Goal: Task Accomplishment & Management: Use online tool/utility

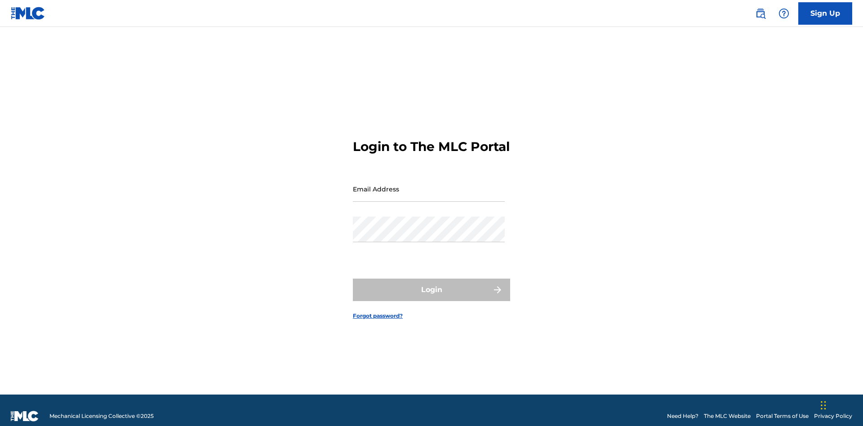
scroll to position [12, 0]
click at [429, 185] on input "Email Address" at bounding box center [429, 189] width 152 height 26
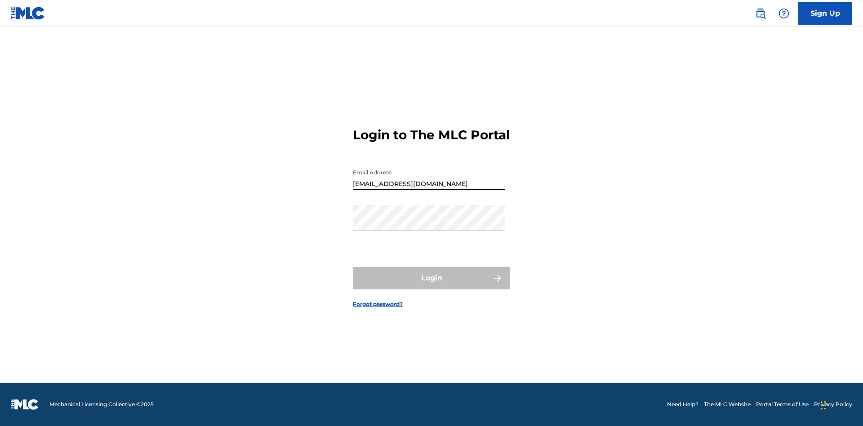
type input "[EMAIL_ADDRESS][DOMAIN_NAME]"
click at [432, 286] on button "Login" at bounding box center [431, 278] width 157 height 22
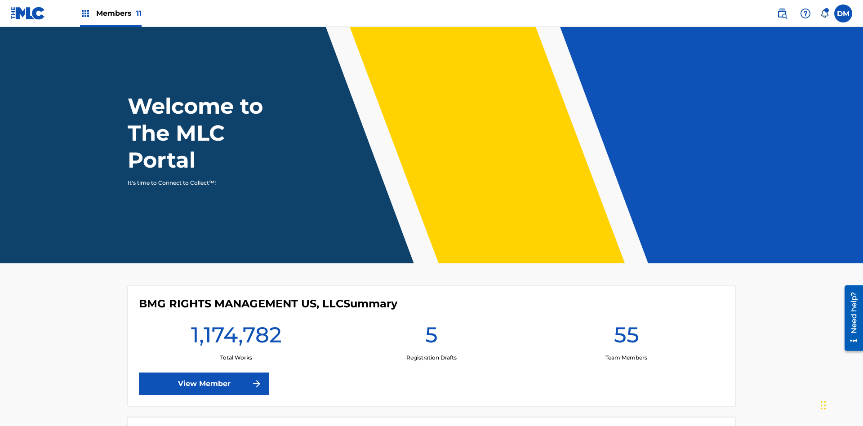
click at [111, 13] on span "Members 11" at bounding box center [118, 13] width 45 height 10
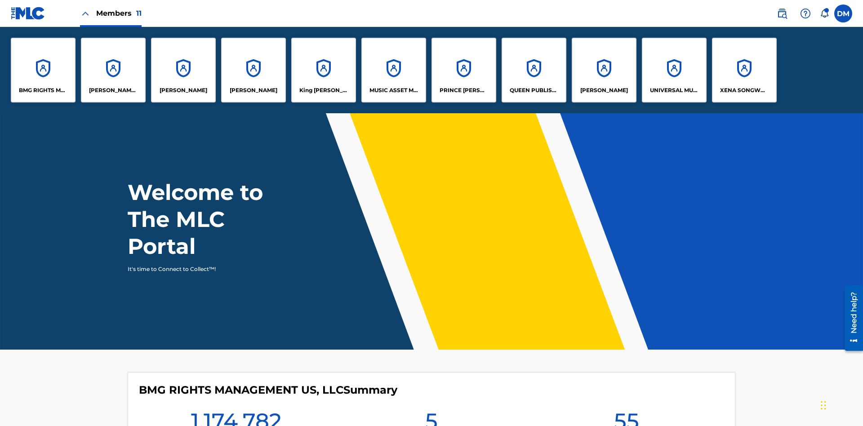
click at [323, 90] on p "King [PERSON_NAME]" at bounding box center [323, 90] width 49 height 8
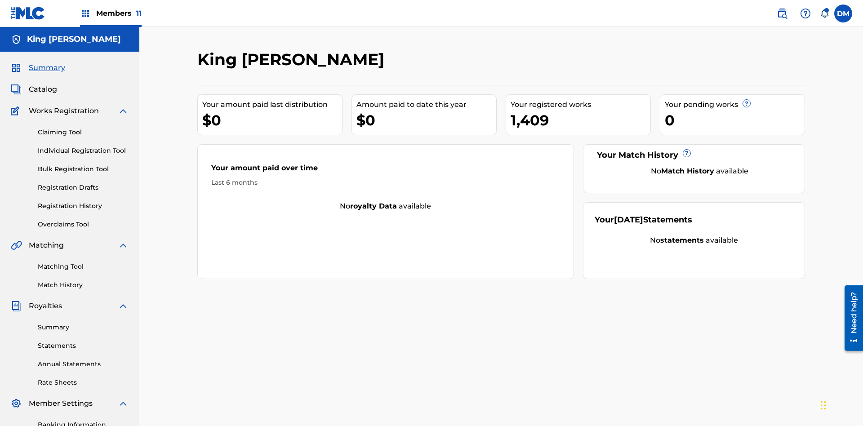
click at [83, 146] on link "Individual Registration Tool" at bounding box center [83, 150] width 91 height 9
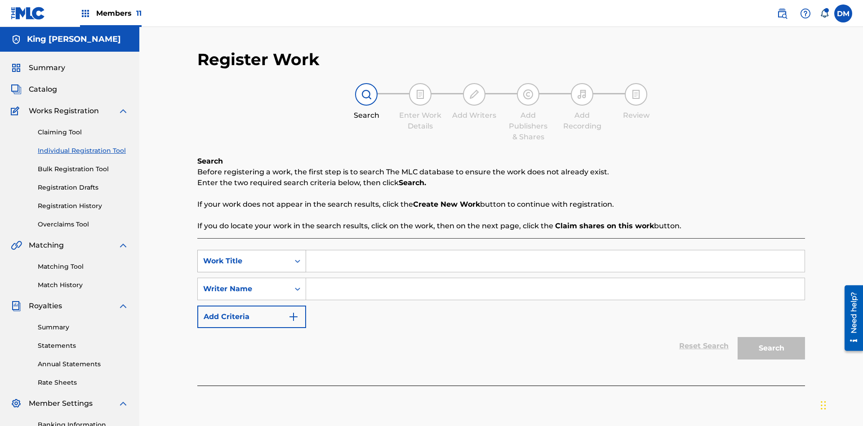
click at [244, 256] on div "Work Title" at bounding box center [243, 261] width 81 height 11
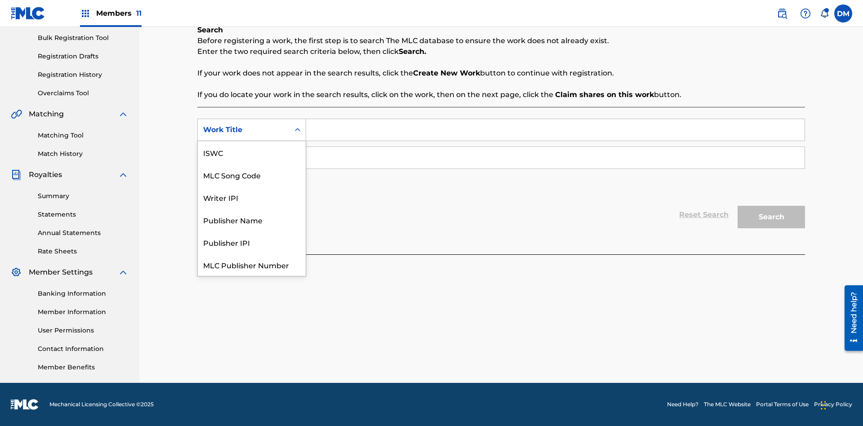
scroll to position [22, 0]
click at [252, 141] on div "ISWC" at bounding box center [252, 130] width 108 height 22
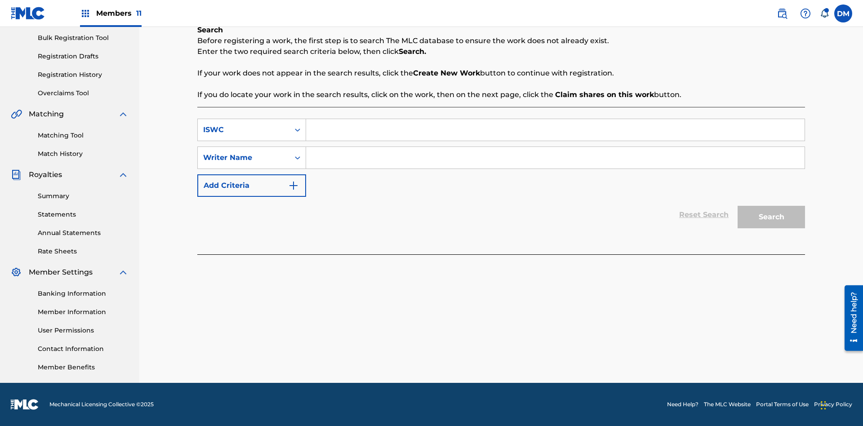
scroll to position [0, 0]
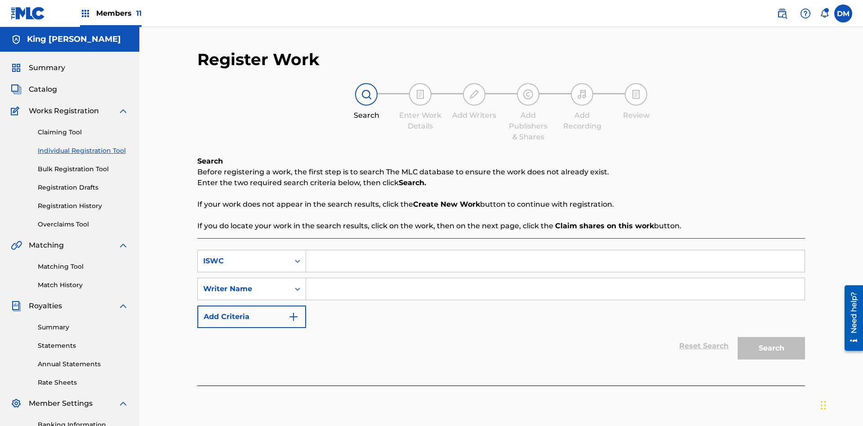
click at [555, 250] on input "Search Form" at bounding box center [555, 261] width 499 height 22
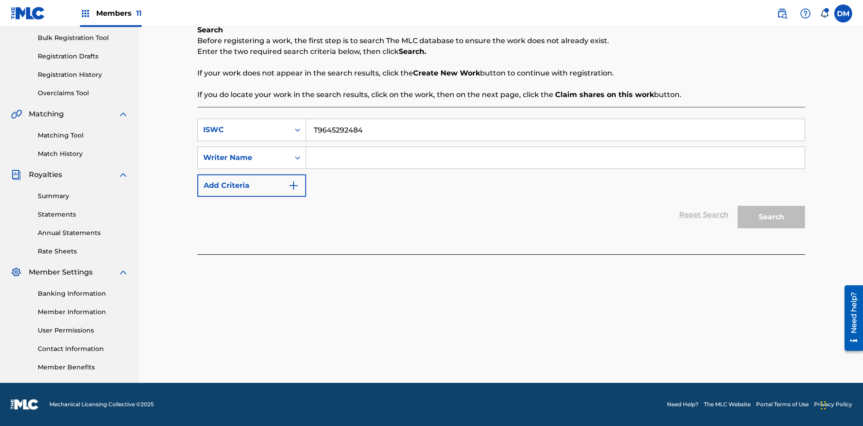
type input "T9645292484"
click at [555, 158] on input "Search Form" at bounding box center [555, 158] width 499 height 22
type input "[PERSON_NAME] [PERSON_NAME]"
click at [771, 217] on button "Search" at bounding box center [771, 217] width 67 height 22
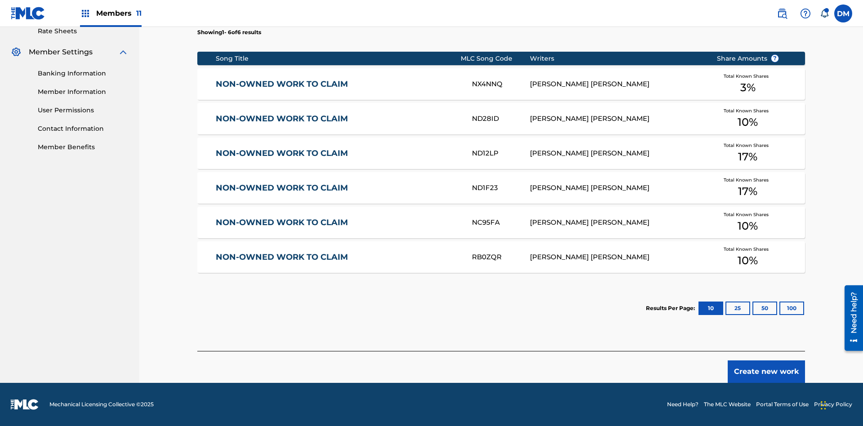
click at [780, 308] on button "100" at bounding box center [792, 308] width 25 height 13
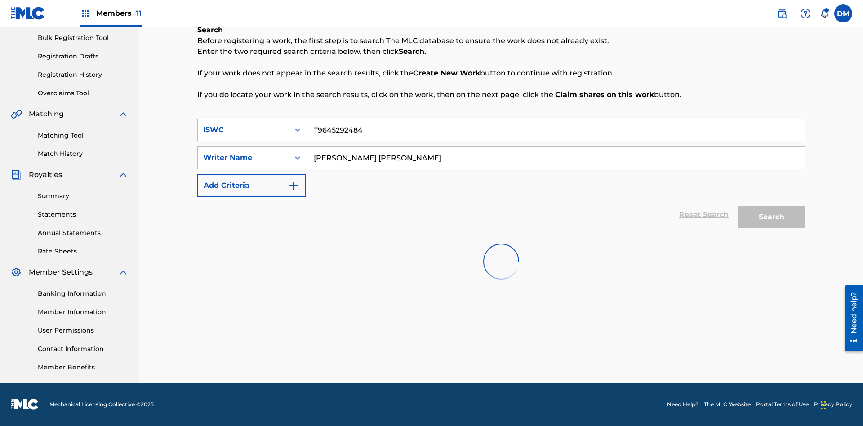
click at [555, 119] on input "T9645292484" at bounding box center [555, 130] width 499 height 22
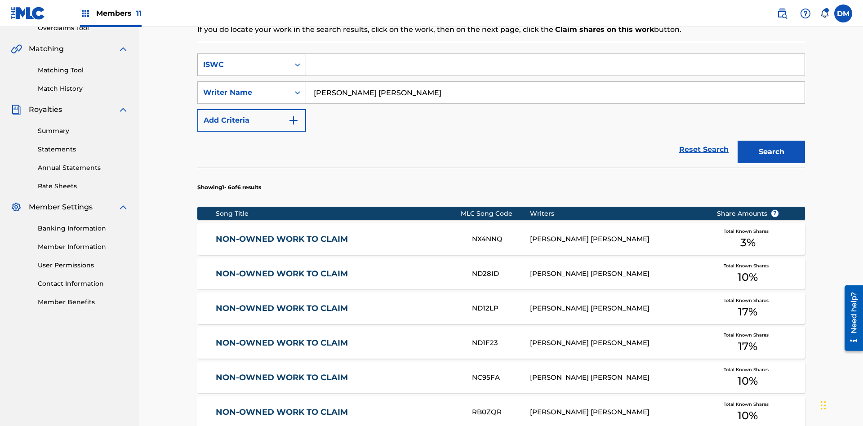
click at [244, 59] on div "ISWC" at bounding box center [243, 64] width 81 height 11
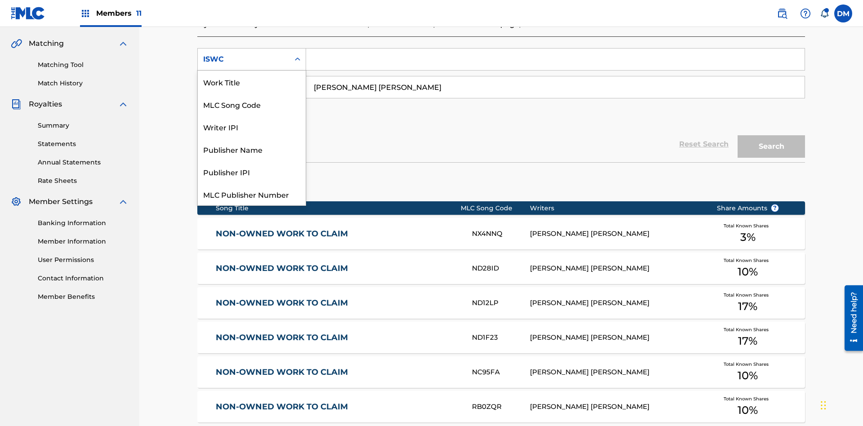
scroll to position [22, 0]
click at [252, 71] on div "Work Title" at bounding box center [252, 59] width 108 height 22
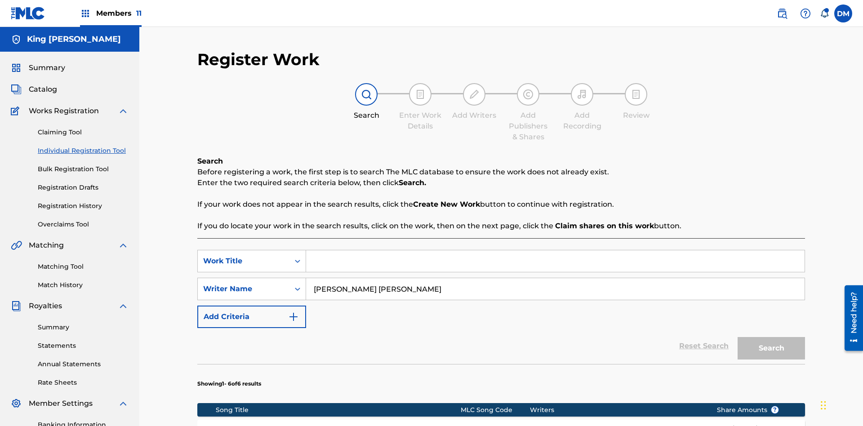
scroll to position [196, 0]
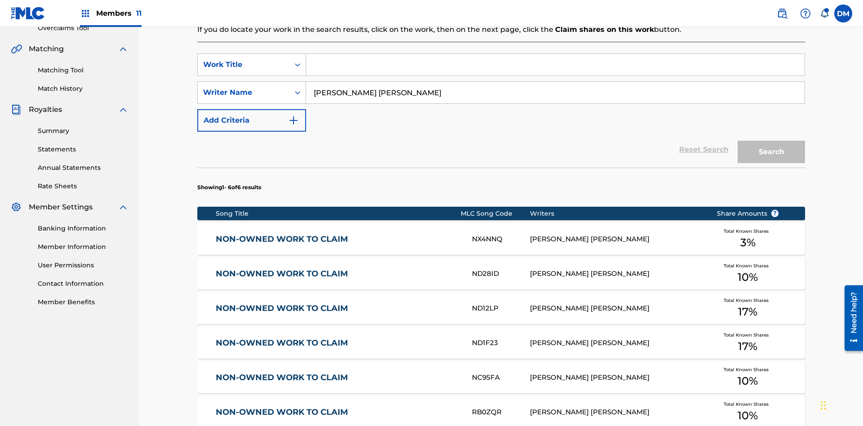
click at [555, 65] on input "Search Form" at bounding box center [555, 65] width 499 height 22
type input "NON-OWNED WORK TO CLAIM"
click at [771, 141] on button "Search" at bounding box center [771, 152] width 67 height 22
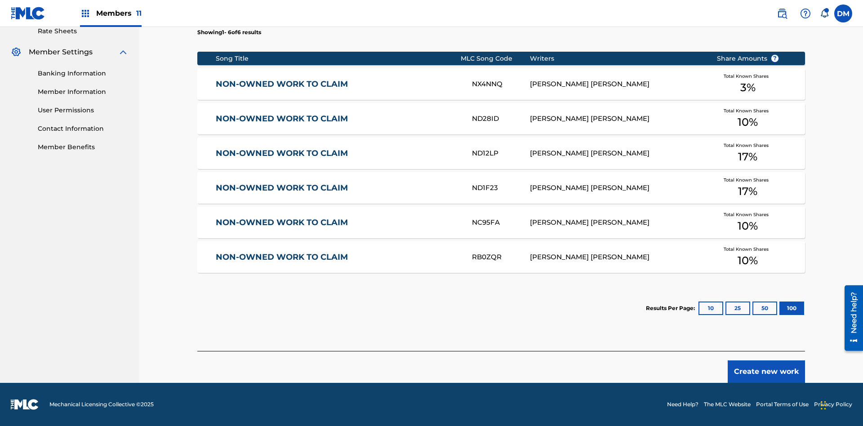
click at [780, 308] on button "100" at bounding box center [792, 308] width 25 height 13
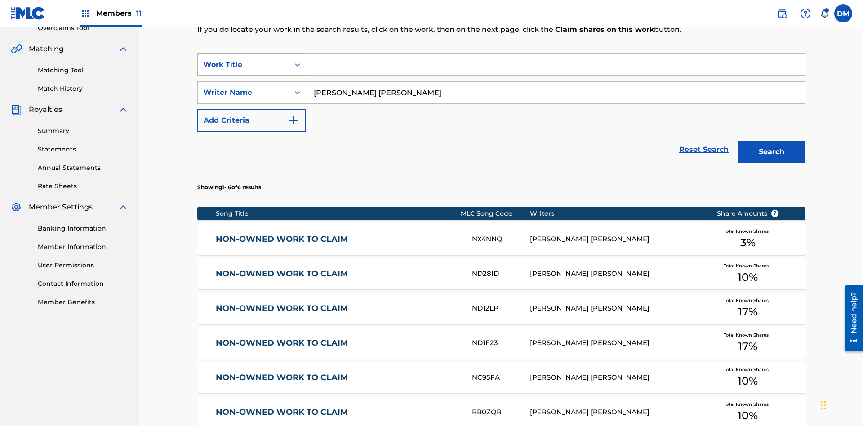
click at [244, 59] on div "Work Title" at bounding box center [243, 64] width 81 height 11
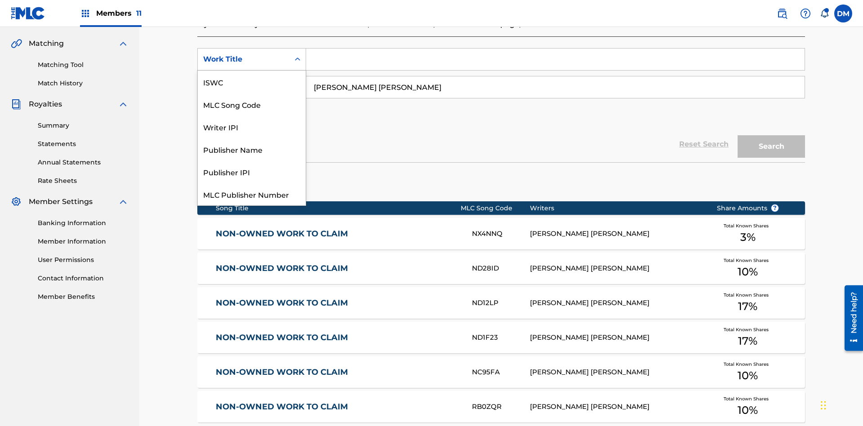
scroll to position [22, 0]
click at [252, 82] on div "MLC Song Code" at bounding box center [252, 82] width 108 height 22
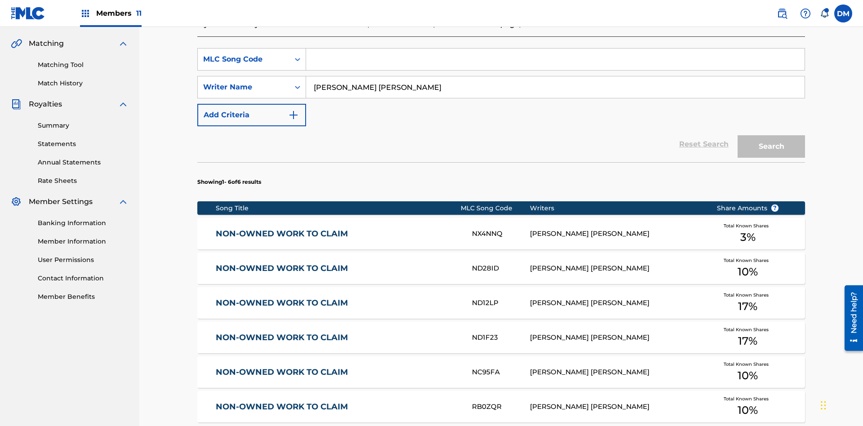
click at [555, 65] on input "Search Form" at bounding box center [555, 60] width 499 height 22
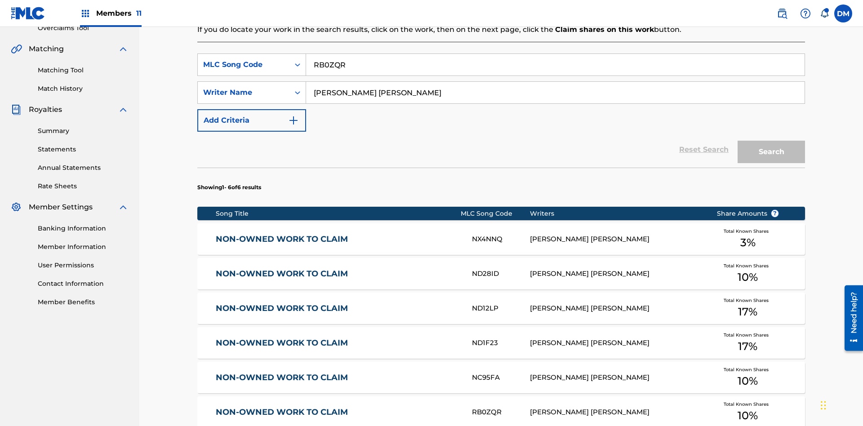
type input "RB0ZQR"
click at [771, 141] on button "Search" at bounding box center [771, 152] width 67 height 22
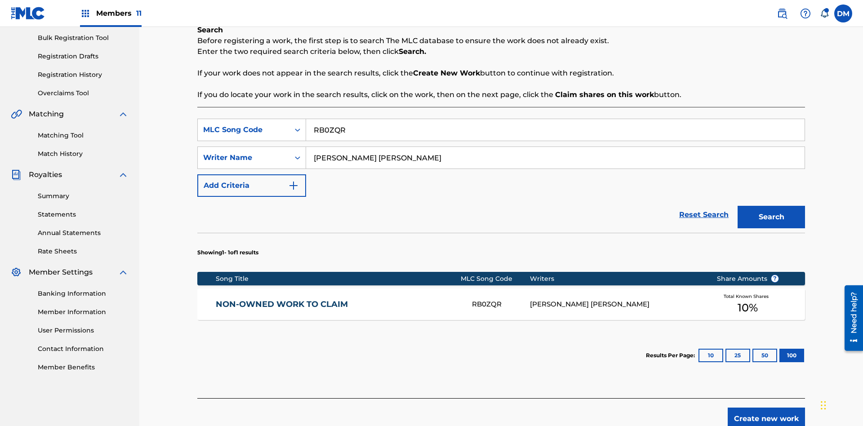
scroll to position [178, 0]
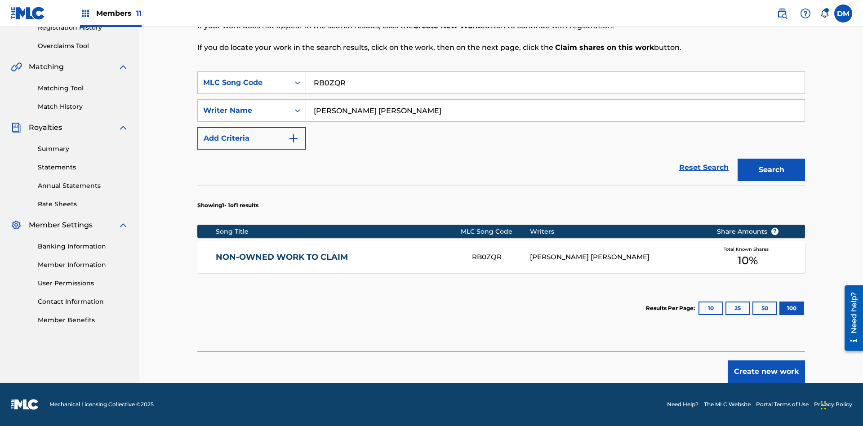
click at [780, 308] on button "100" at bounding box center [792, 308] width 25 height 13
click at [555, 83] on input "RB0ZQR" at bounding box center [555, 83] width 499 height 22
click at [244, 83] on div "MLC Song Code" at bounding box center [243, 82] width 81 height 11
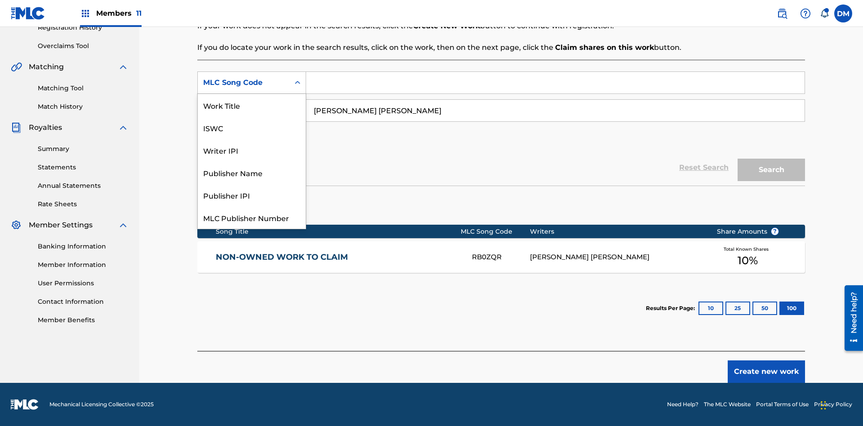
scroll to position [22, 0]
click at [252, 128] on div "Writer IPI" at bounding box center [252, 127] width 108 height 22
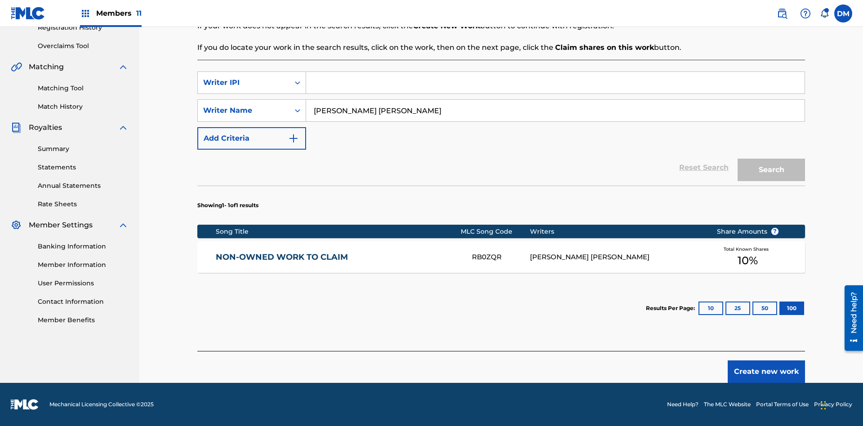
click at [555, 83] on input "Search Form" at bounding box center [555, 83] width 499 height 22
type input "00369275519"
click at [771, 170] on button "Search" at bounding box center [771, 170] width 67 height 22
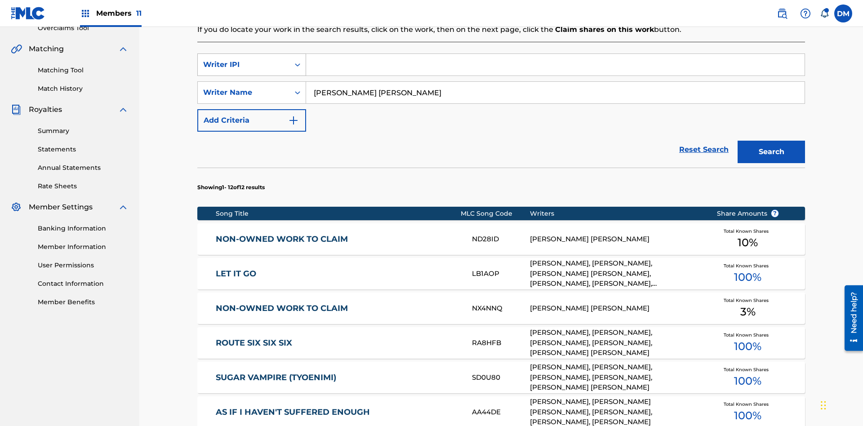
click at [244, 59] on div "Writer IPI" at bounding box center [243, 64] width 81 height 11
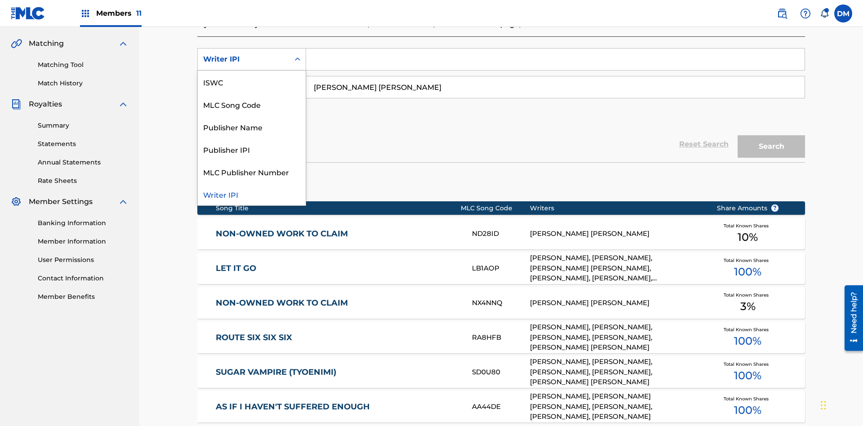
click at [252, 127] on div "Publisher Name" at bounding box center [252, 127] width 108 height 22
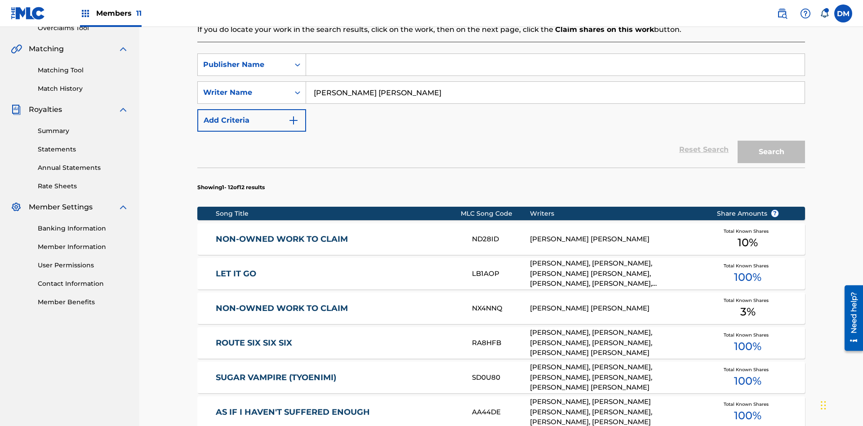
click at [555, 65] on input "Search Form" at bounding box center [555, 65] width 499 height 22
type input "Xena Songwriter"
click at [771, 141] on button "Search" at bounding box center [771, 152] width 67 height 22
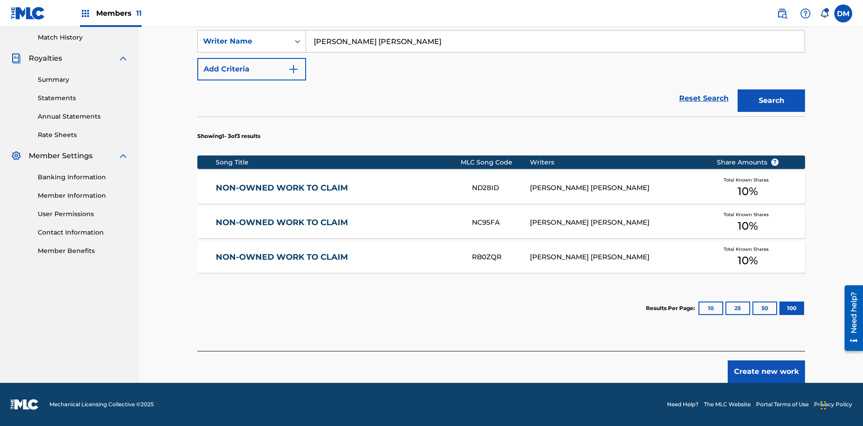
click at [780, 308] on button "100" at bounding box center [792, 308] width 25 height 13
click at [555, 24] on input "Xena Songwriter" at bounding box center [555, 14] width 499 height 22
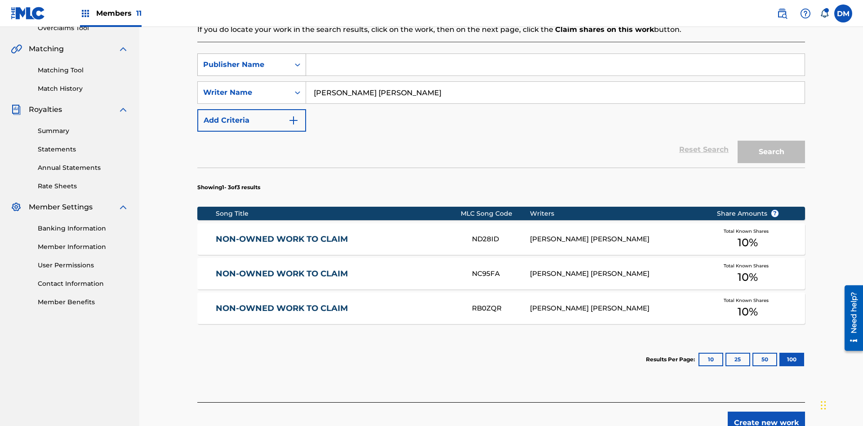
click at [244, 59] on div "Publisher Name" at bounding box center [243, 64] width 81 height 11
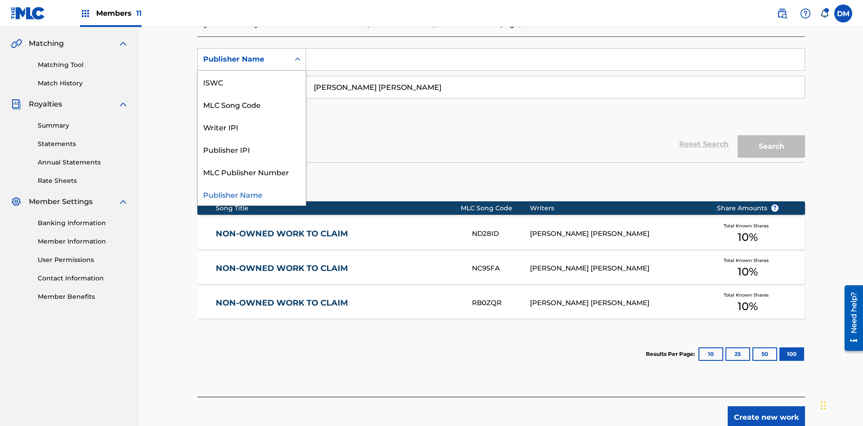
click at [252, 149] on div "Publisher IPI" at bounding box center [252, 149] width 108 height 22
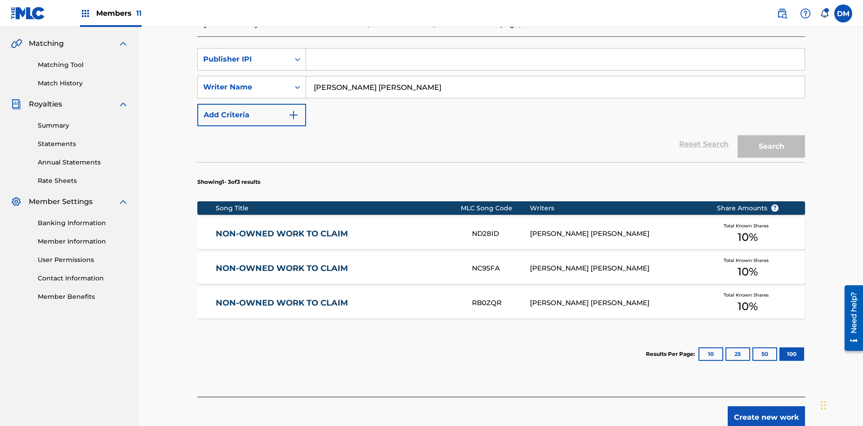
click at [555, 65] on input "Search Form" at bounding box center [555, 60] width 499 height 22
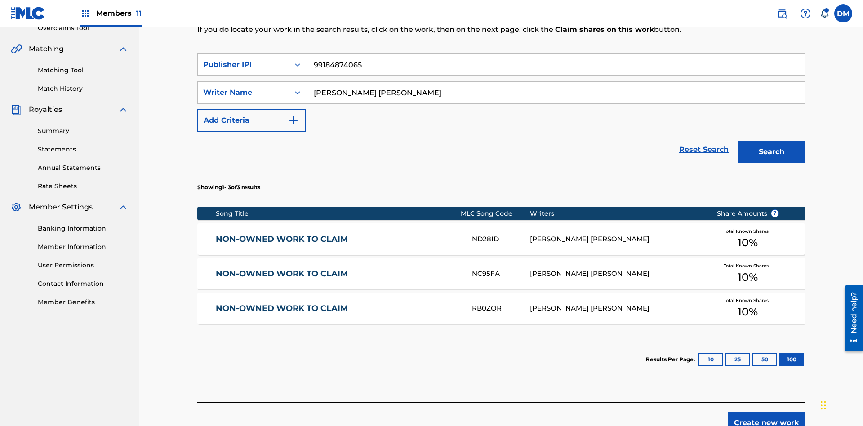
type input "99184874065"
click at [771, 141] on button "Search" at bounding box center [771, 152] width 67 height 22
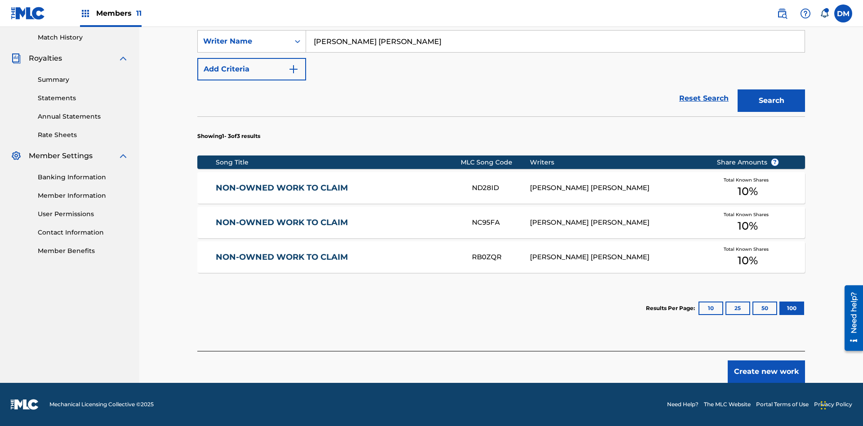
click at [780, 308] on button "100" at bounding box center [792, 308] width 25 height 13
click at [555, 52] on input "[PERSON_NAME] [PERSON_NAME]" at bounding box center [555, 42] width 499 height 22
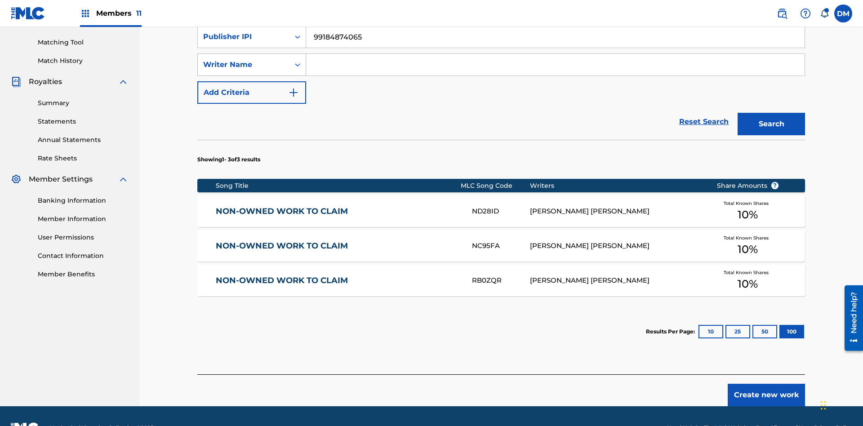
click at [244, 59] on div "Writer Name" at bounding box center [243, 64] width 81 height 11
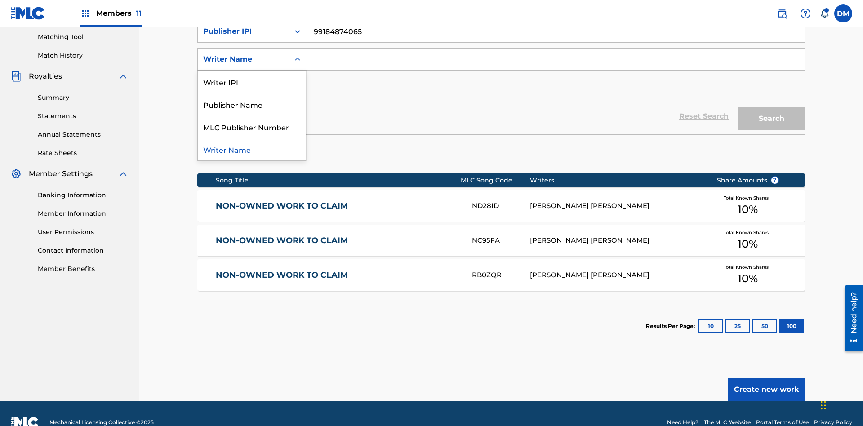
click at [252, 127] on div "MLC Publisher Number" at bounding box center [252, 127] width 108 height 22
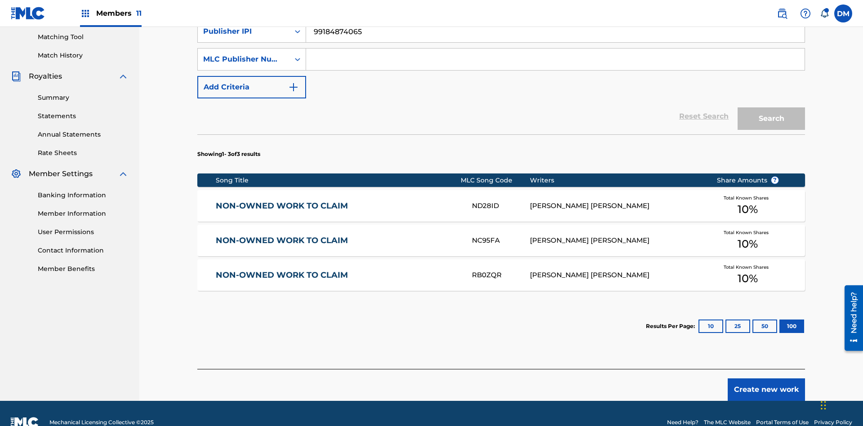
click at [555, 65] on input "Search Form" at bounding box center [555, 60] width 499 height 22
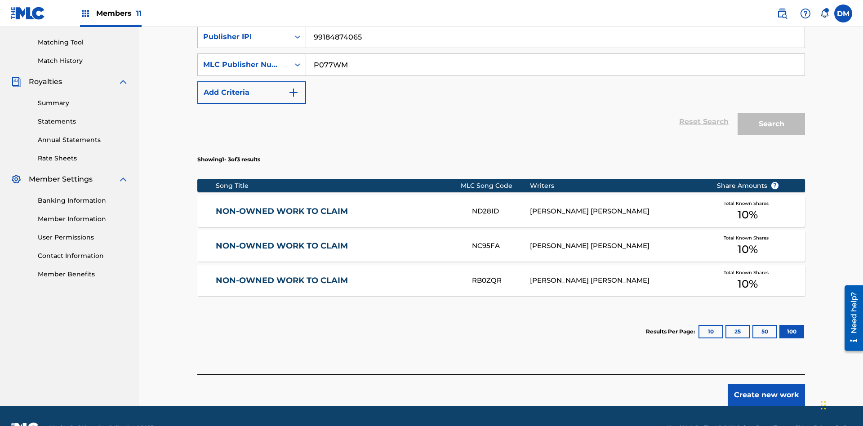
type input "P077WM"
click at [771, 113] on button "Search" at bounding box center [771, 124] width 67 height 22
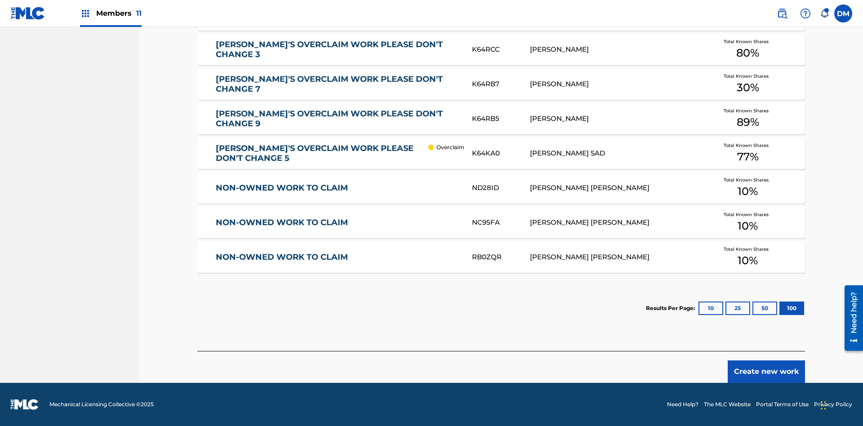
click at [780, 308] on button "100" at bounding box center [792, 308] width 25 height 13
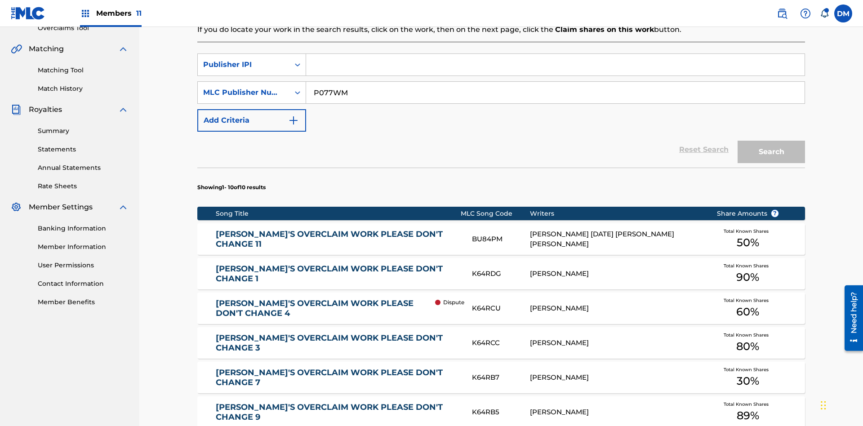
click at [555, 82] on input "P077WM" at bounding box center [555, 93] width 499 height 22
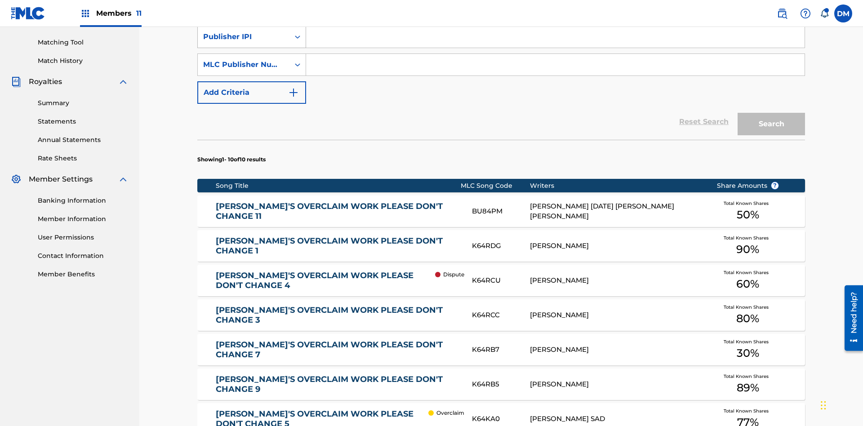
click at [244, 42] on div "Publisher IPI" at bounding box center [243, 36] width 81 height 11
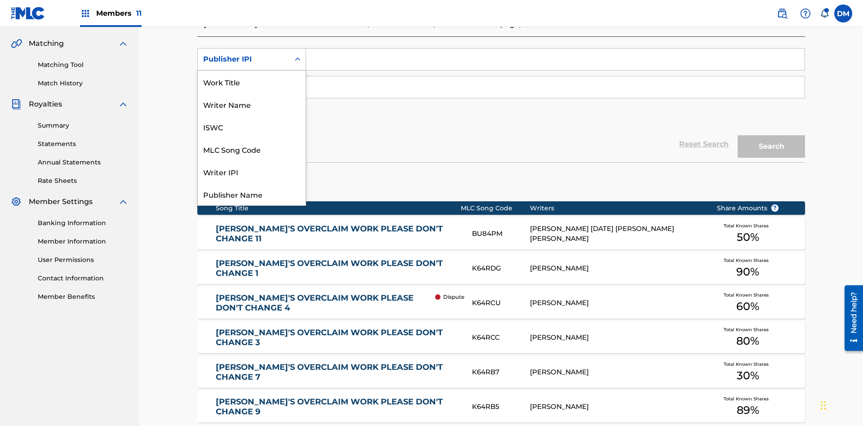
scroll to position [22, 0]
click at [252, 71] on div "Work Title" at bounding box center [252, 59] width 108 height 22
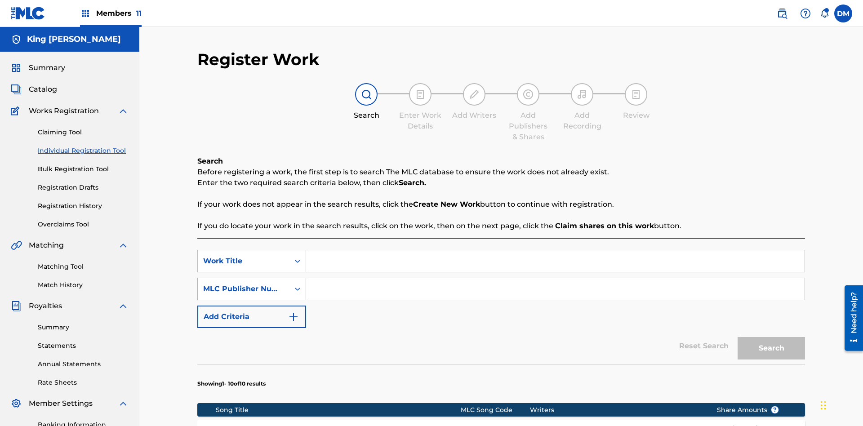
click at [244, 284] on div "MLC Publisher Number" at bounding box center [243, 289] width 81 height 11
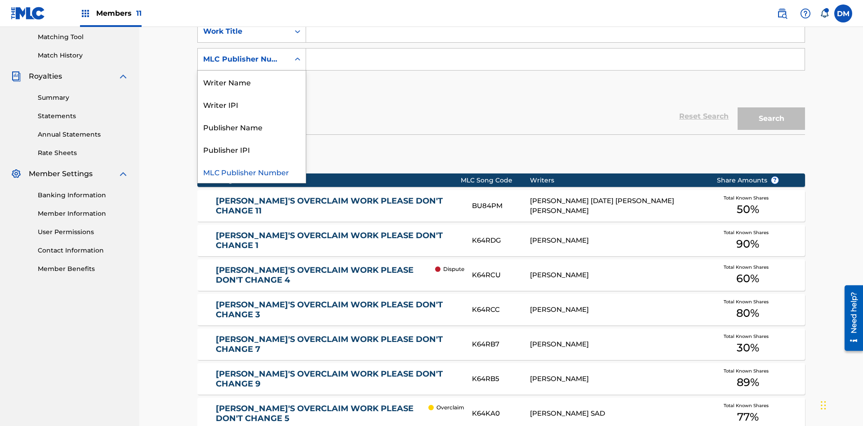
click at [252, 127] on div "Publisher Name" at bounding box center [252, 127] width 108 height 22
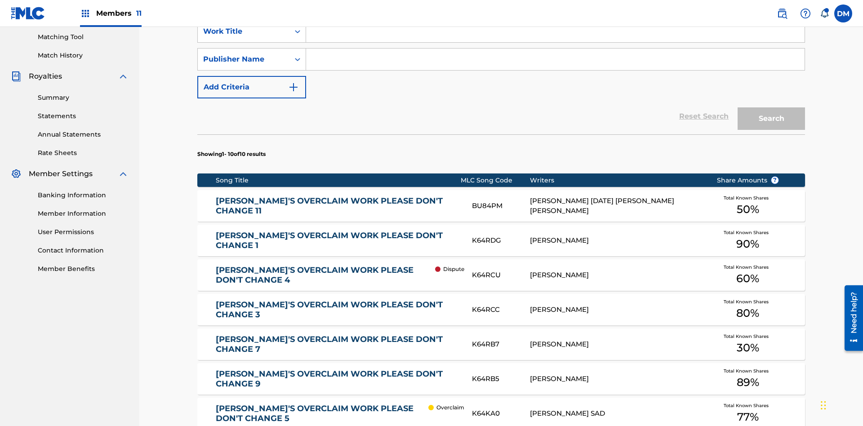
click at [252, 76] on button "Add Criteria" at bounding box center [251, 87] width 109 height 22
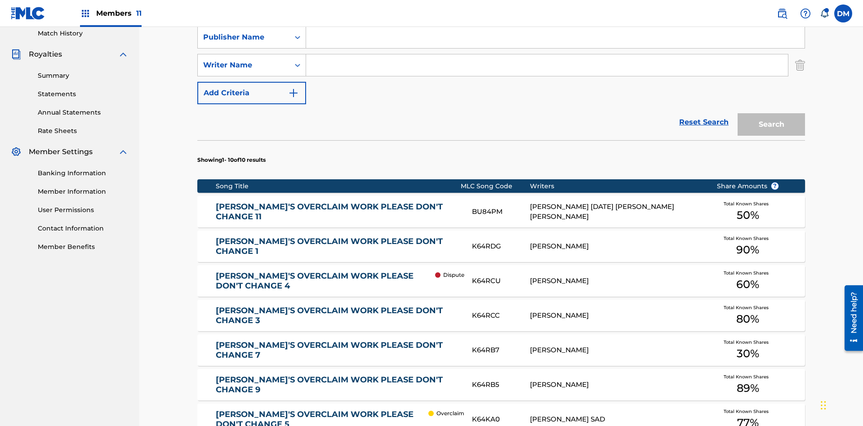
scroll to position [258, 0]
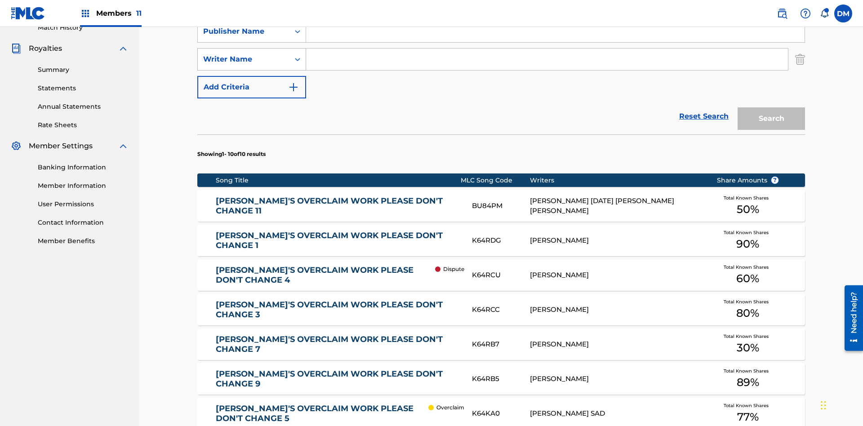
click at [244, 59] on div "Writer Name" at bounding box center [243, 59] width 81 height 11
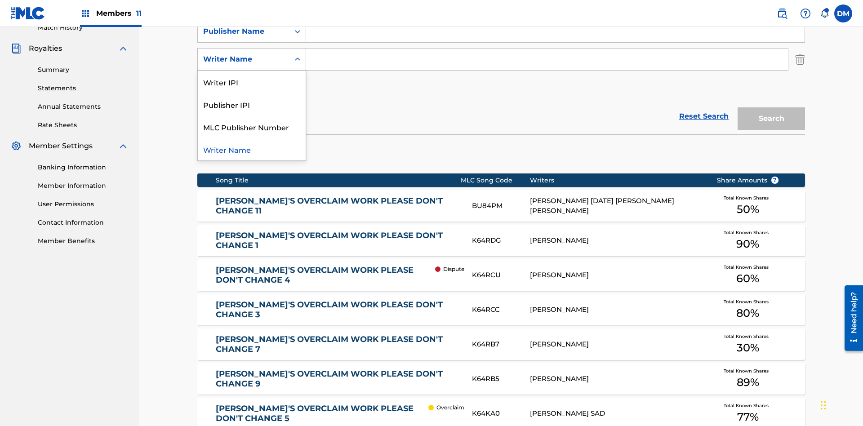
click at [252, 104] on div "Publisher IPI" at bounding box center [252, 104] width 108 height 22
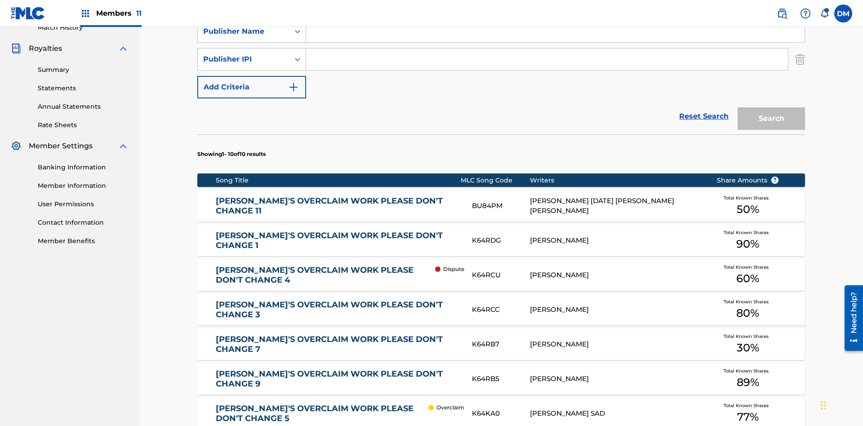
click at [252, 76] on button "Add Criteria" at bounding box center [251, 87] width 109 height 22
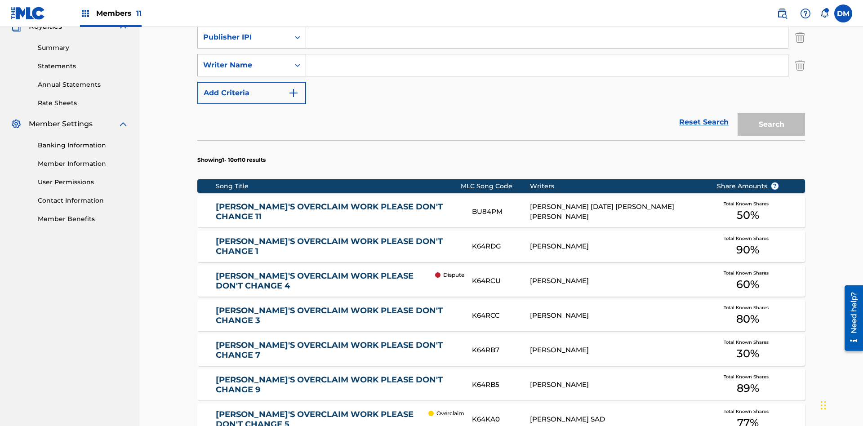
click at [244, 60] on div "Writer Name" at bounding box center [243, 65] width 81 height 11
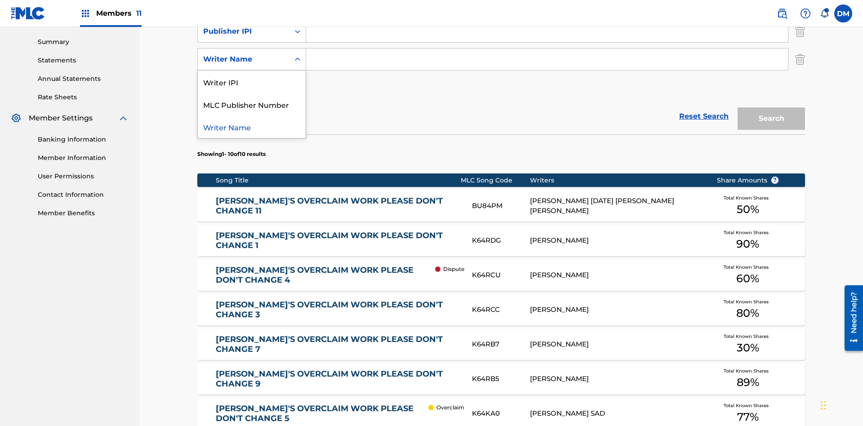
click at [252, 127] on div "Writer Name" at bounding box center [252, 127] width 108 height 22
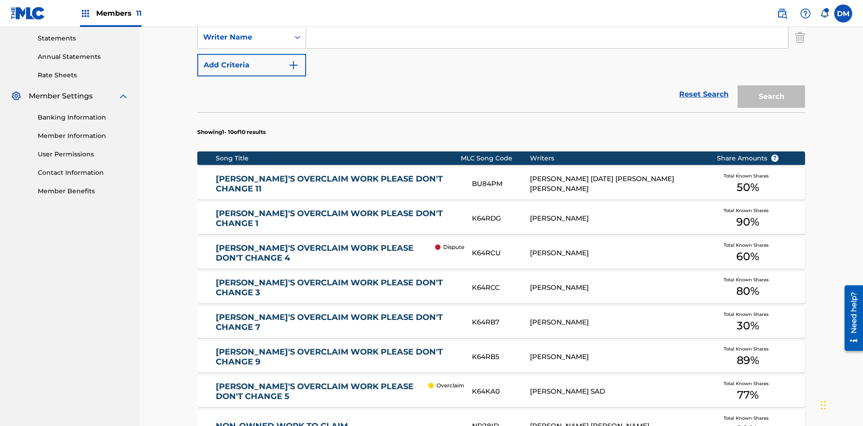
click at [252, 65] on button "Add Criteria" at bounding box center [251, 65] width 109 height 22
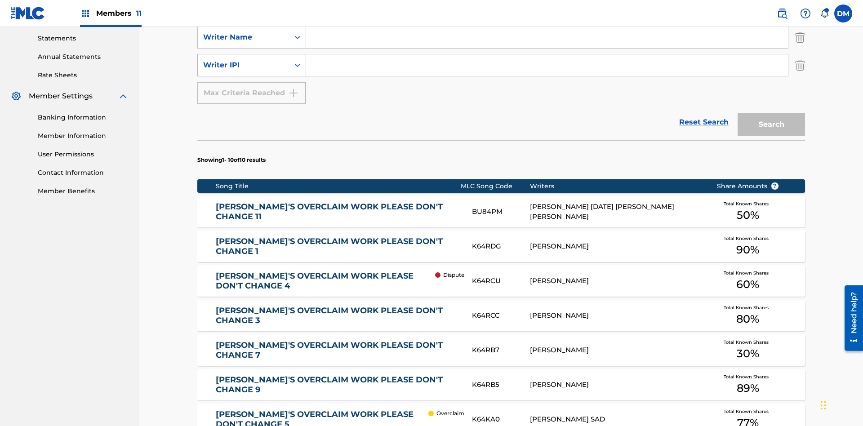
click at [244, 60] on div "Writer IPI" at bounding box center [243, 65] width 81 height 11
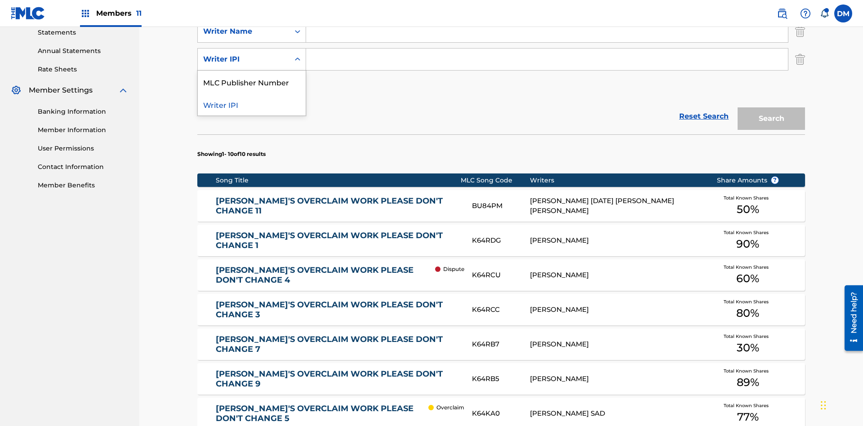
click at [252, 82] on div "MLC Publisher Number" at bounding box center [252, 82] width 108 height 22
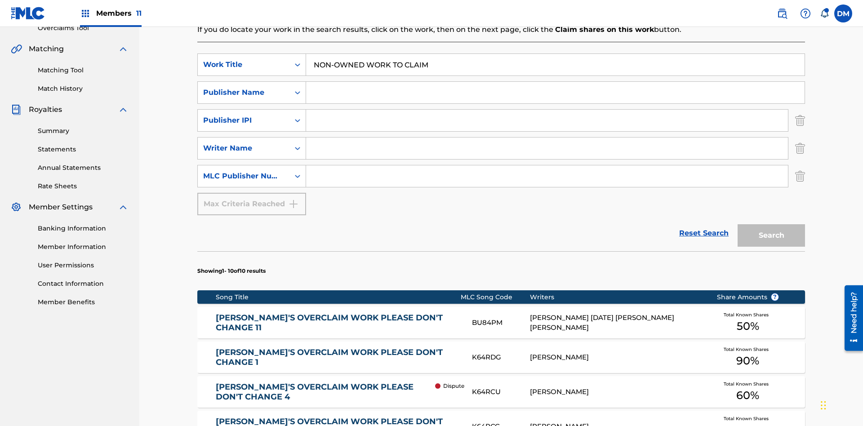
type input "NON-OWNED WORK TO CLAIM"
click at [555, 82] on input "Search Form" at bounding box center [555, 93] width 499 height 22
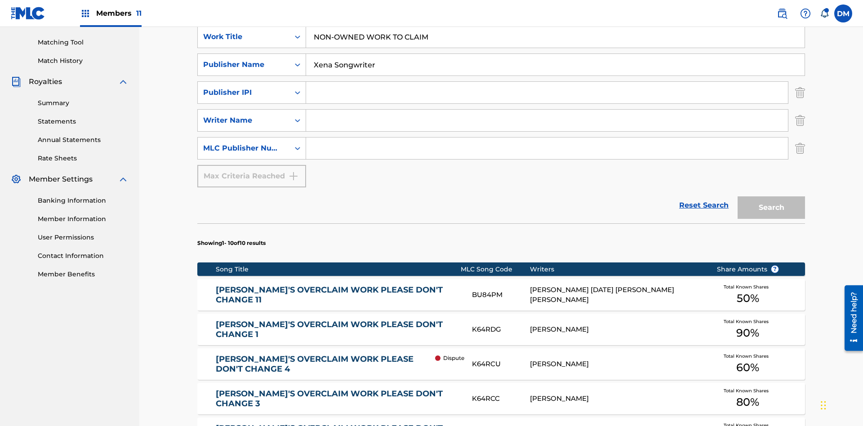
type input "Xena Songwriter"
click at [547, 82] on input "Search Form" at bounding box center [547, 93] width 482 height 22
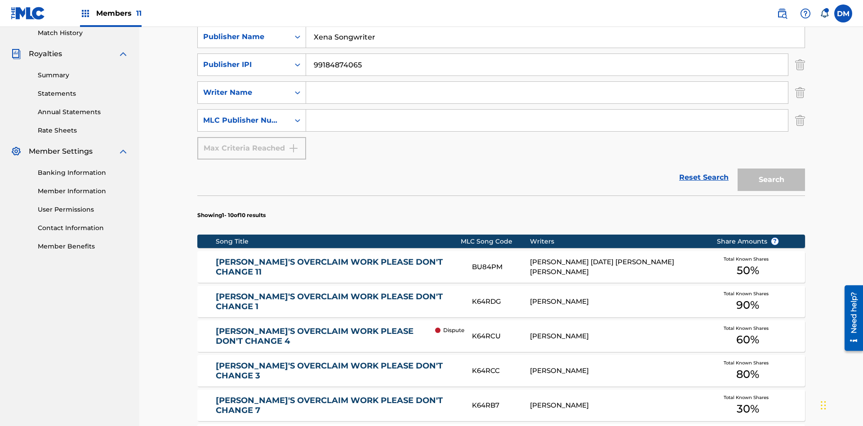
type input "99184874065"
click at [547, 82] on input "Search Form" at bounding box center [547, 93] width 482 height 22
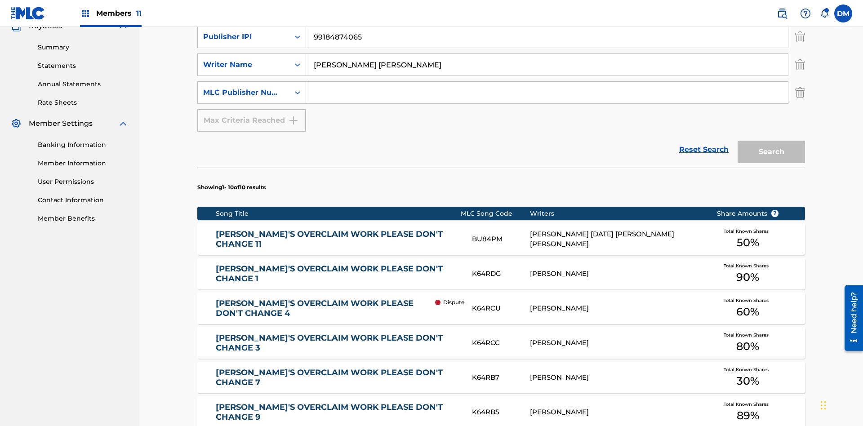
type input "[PERSON_NAME] [PERSON_NAME]"
click at [547, 82] on input "Search Form" at bounding box center [547, 93] width 482 height 22
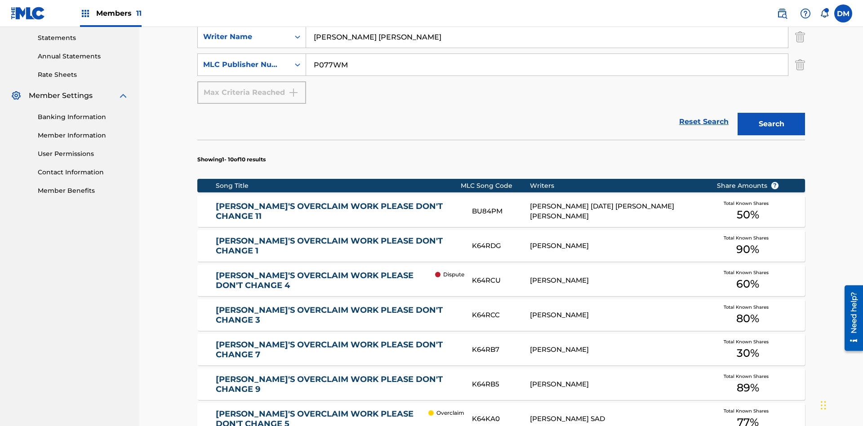
type input "P077WM"
click at [771, 113] on button "Search" at bounding box center [771, 124] width 67 height 22
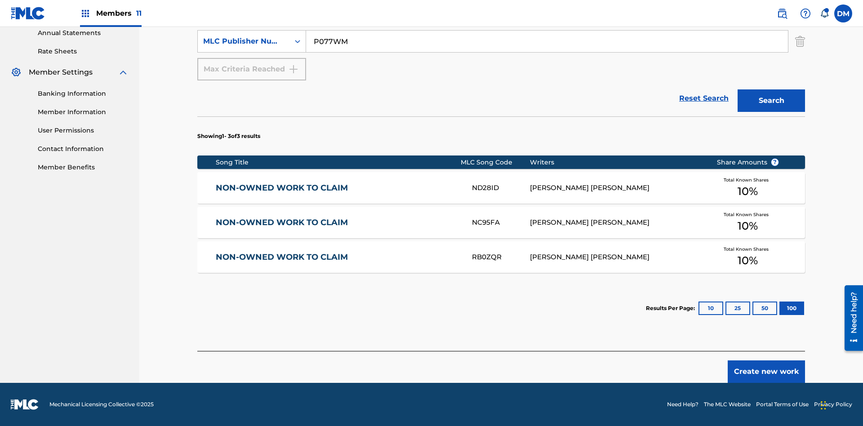
click at [780, 308] on button "100" at bounding box center [792, 308] width 25 height 13
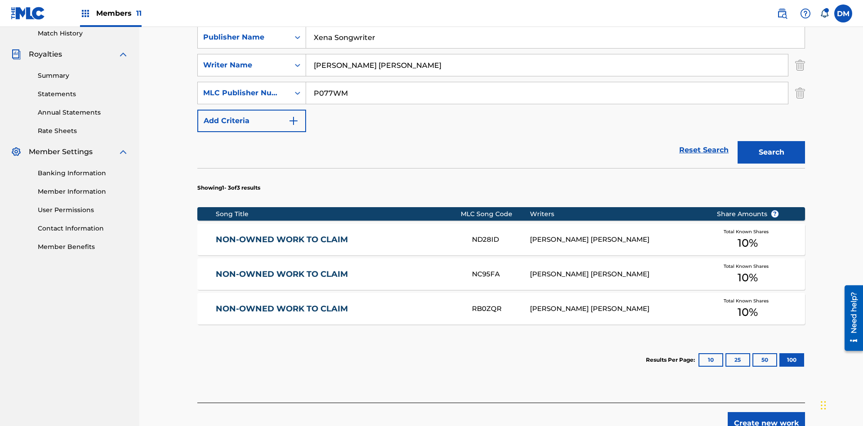
click at [800, 65] on img "Search Form" at bounding box center [800, 65] width 10 height 22
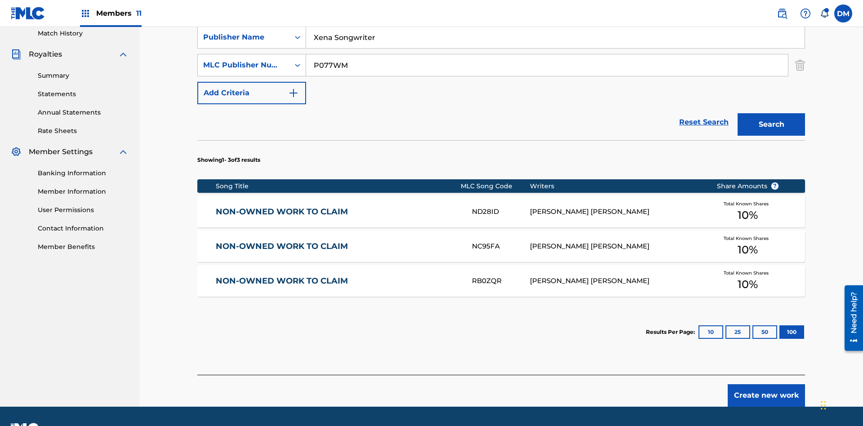
click at [555, 20] on input "NON-OWNED WORK TO CLAIM" at bounding box center [555, 10] width 499 height 22
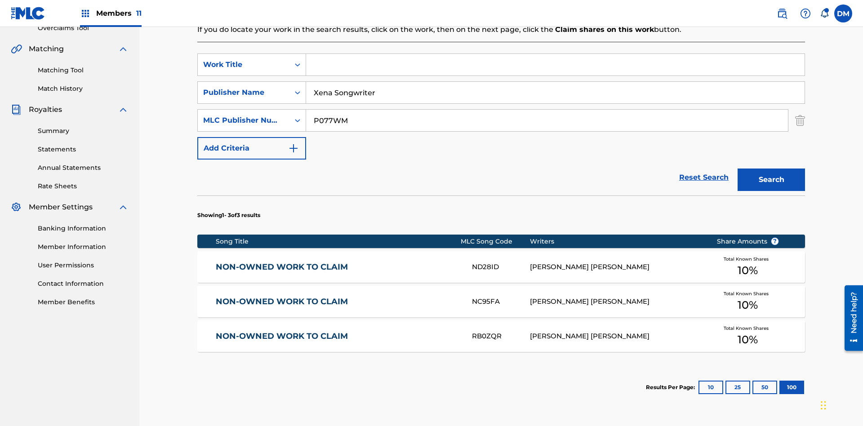
click at [555, 82] on input "Xena Songwriter" at bounding box center [555, 93] width 499 height 22
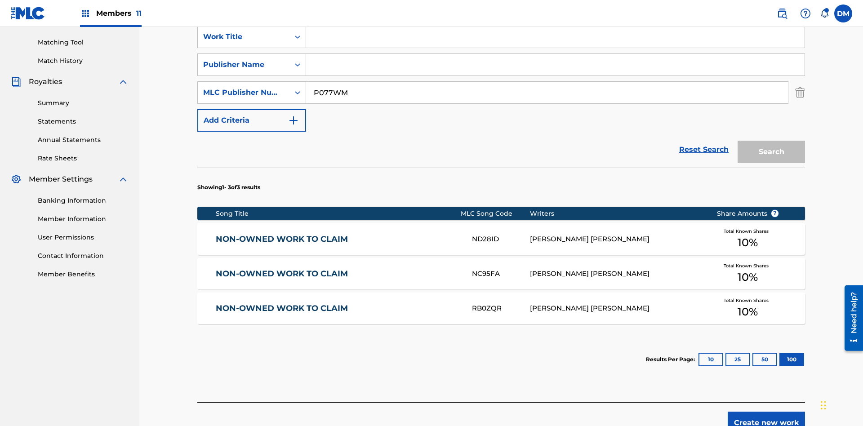
click at [547, 82] on input "P077WM" at bounding box center [547, 93] width 482 height 22
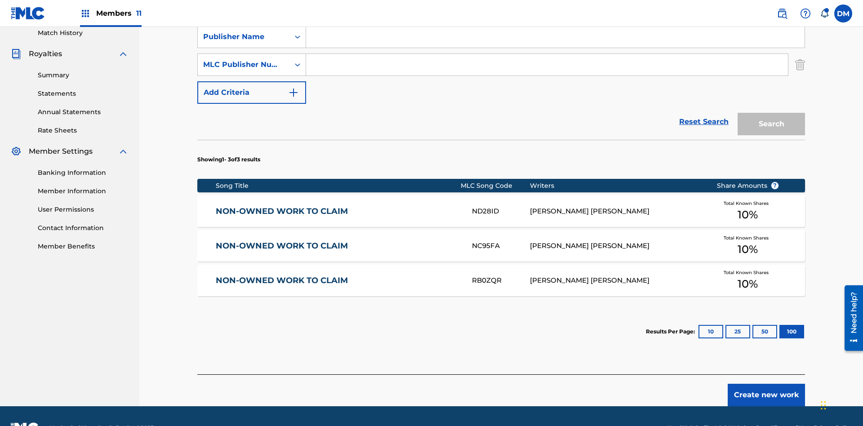
scroll to position [202, 0]
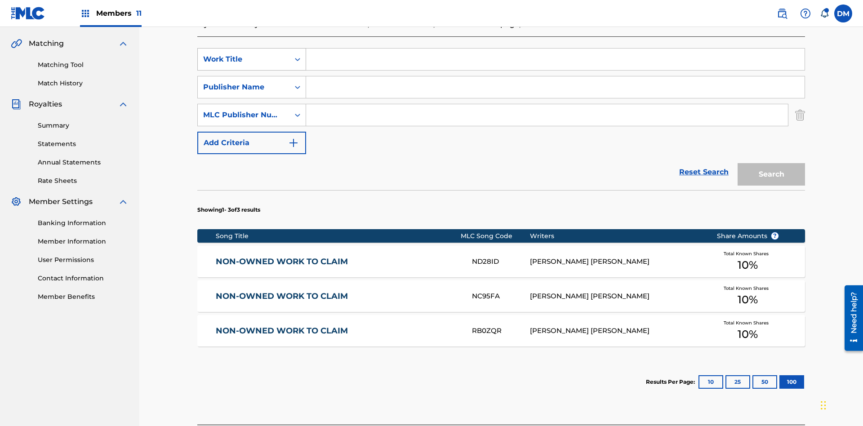
click at [244, 59] on div "Work Title" at bounding box center [243, 59] width 81 height 11
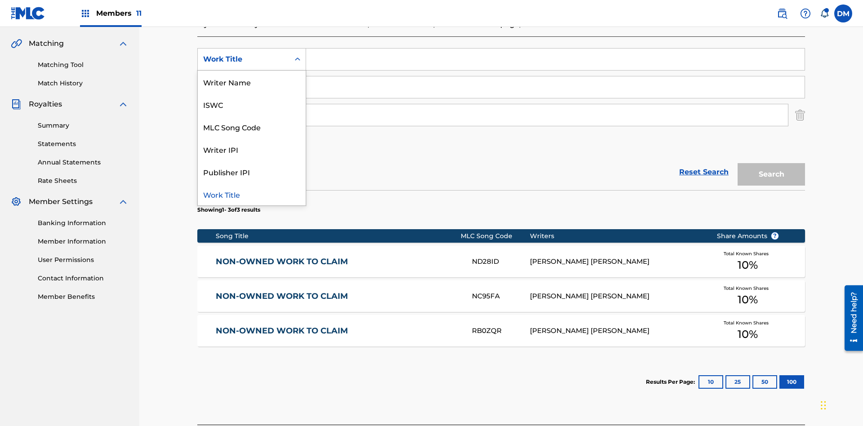
click at [252, 104] on div "ISWC" at bounding box center [252, 104] width 108 height 22
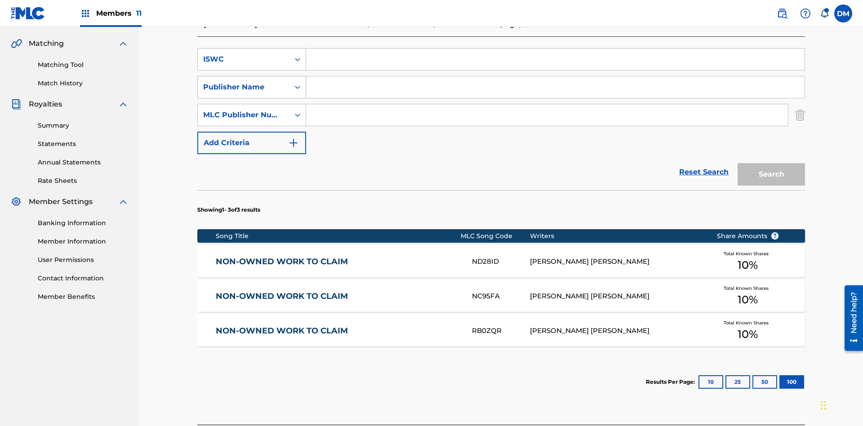
click at [244, 82] on div "Publisher Name" at bounding box center [243, 87] width 81 height 11
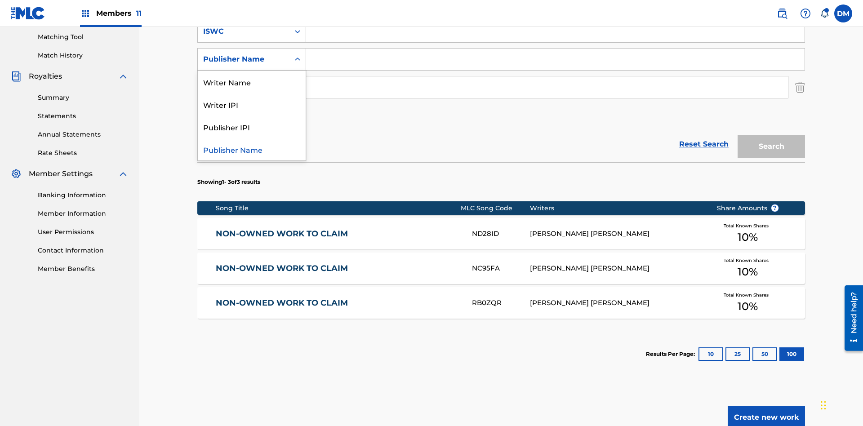
click at [252, 104] on div "Writer IPI" at bounding box center [252, 104] width 108 height 22
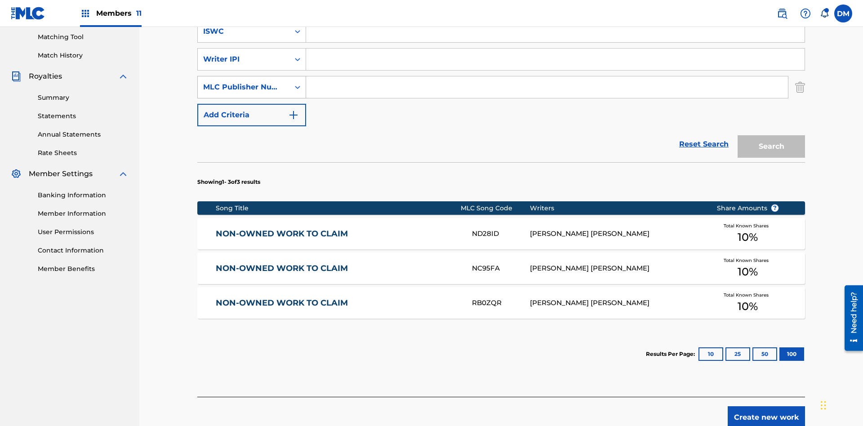
click at [244, 82] on div "MLC Publisher Number" at bounding box center [243, 87] width 81 height 11
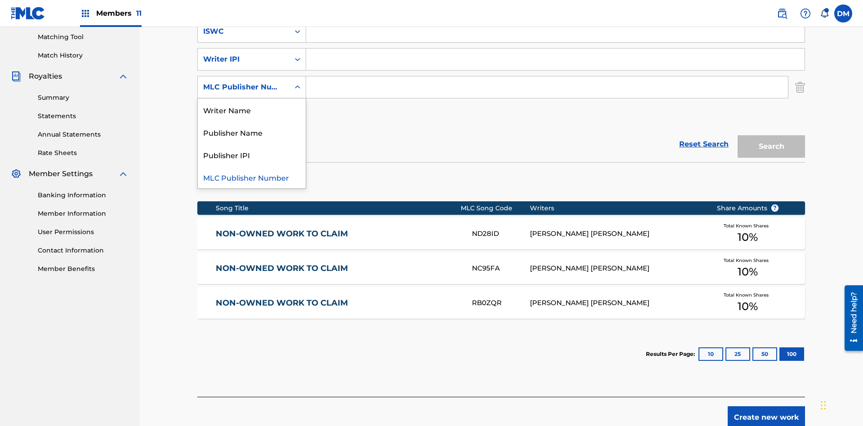
scroll to position [0, 0]
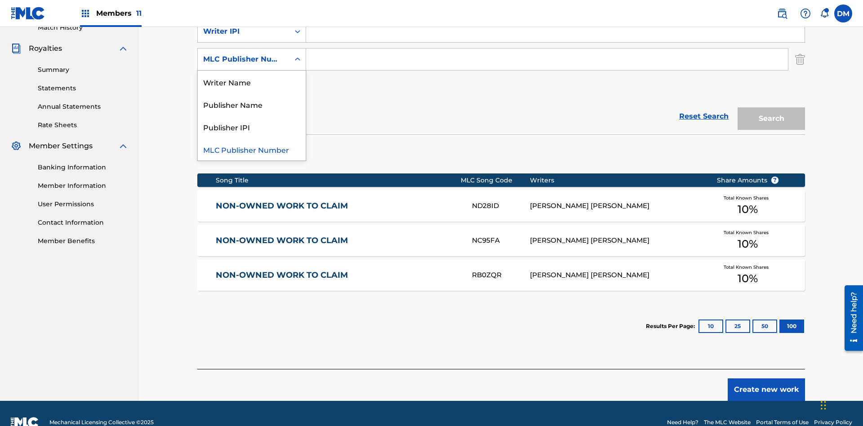
click at [252, 127] on div "Publisher IPI" at bounding box center [252, 127] width 108 height 22
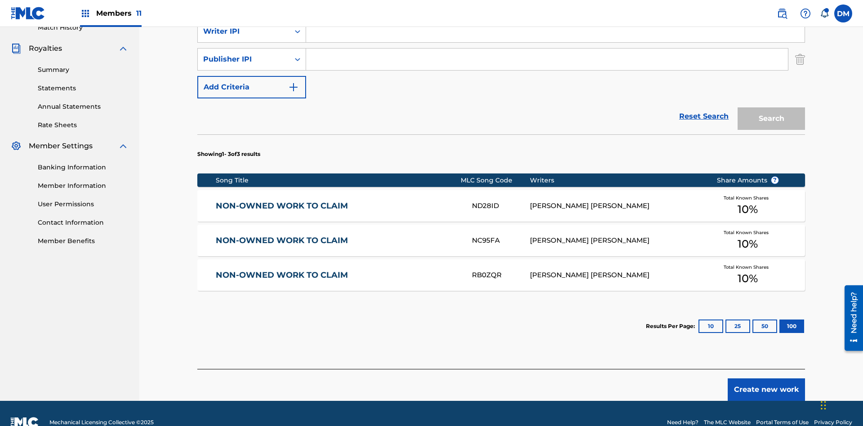
click at [555, 14] on input "Search Form" at bounding box center [555, 4] width 499 height 22
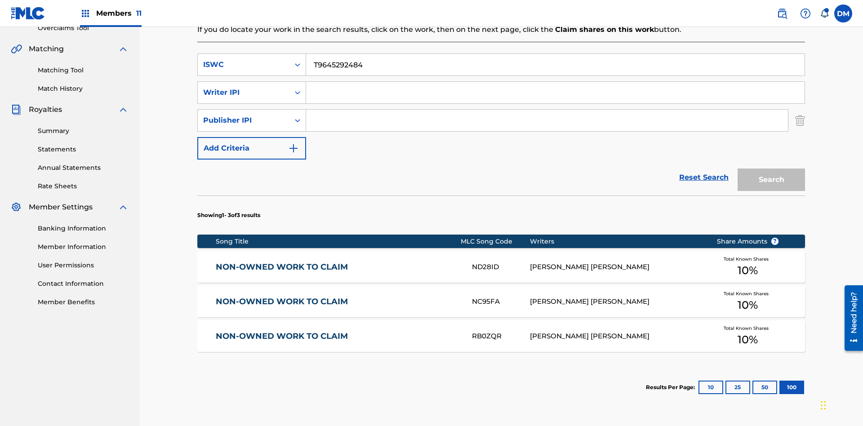
type input "T9645292484"
click at [555, 82] on input "Search Form" at bounding box center [555, 93] width 499 height 22
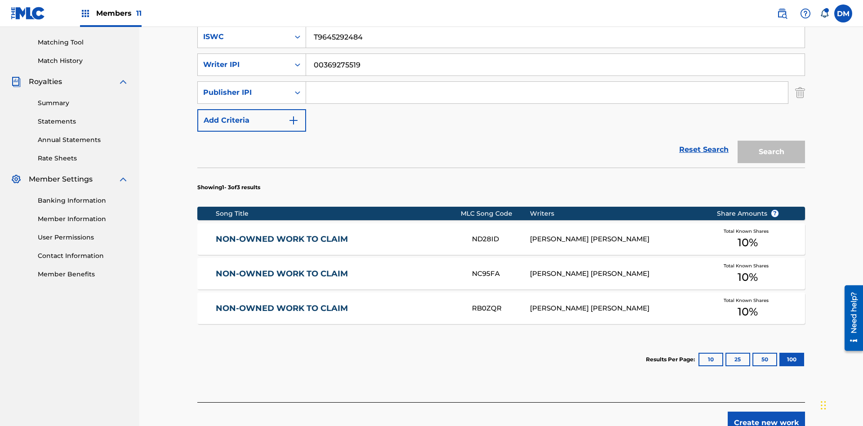
type input "00369275519"
click at [547, 82] on input "Search Form" at bounding box center [547, 93] width 482 height 22
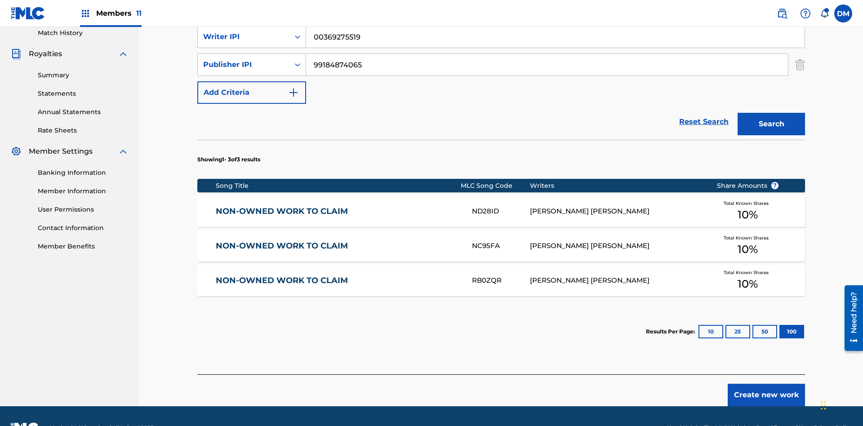
type input "99184874065"
click at [771, 113] on button "Search" at bounding box center [771, 124] width 67 height 22
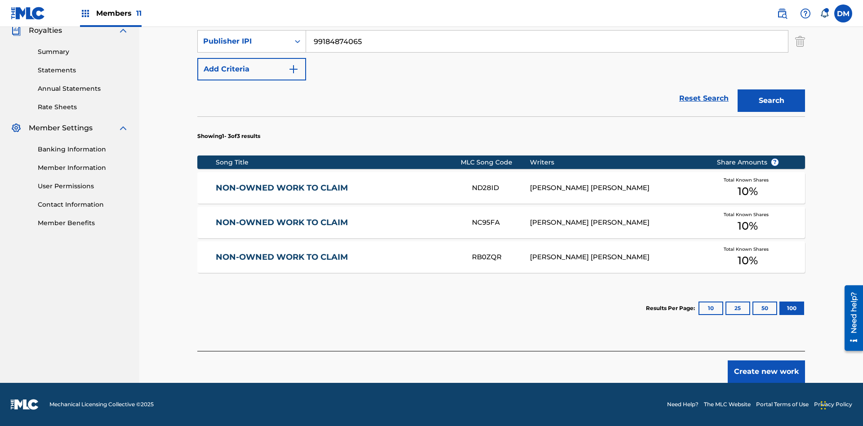
click at [780, 308] on button "100" at bounding box center [792, 308] width 25 height 13
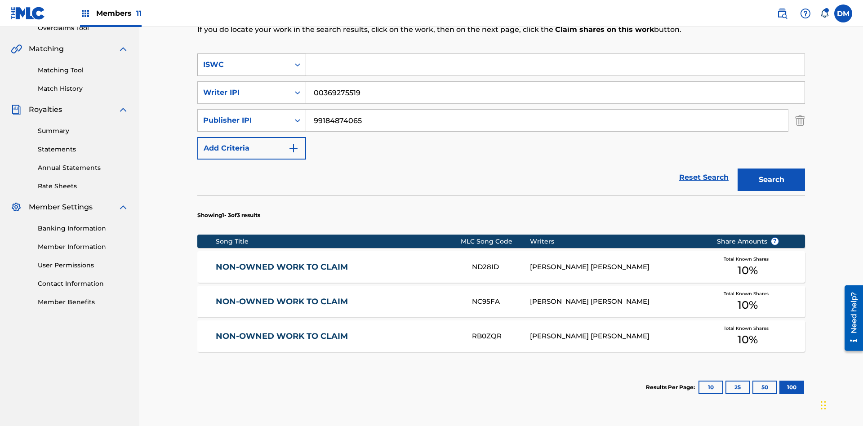
click at [244, 59] on div "ISWC" at bounding box center [243, 64] width 81 height 11
